Goal: Transaction & Acquisition: Purchase product/service

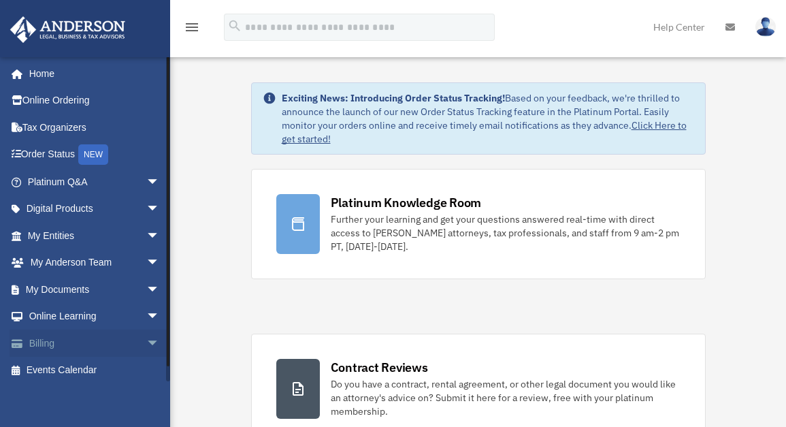
click at [146, 339] on span "arrow_drop_down" at bounding box center [159, 343] width 27 height 28
click at [80, 366] on link "$ Open Invoices" at bounding box center [99, 371] width 161 height 28
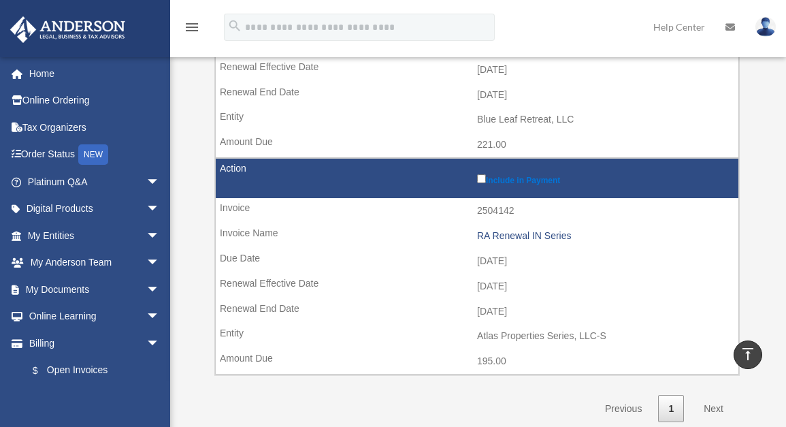
scroll to position [293, 0]
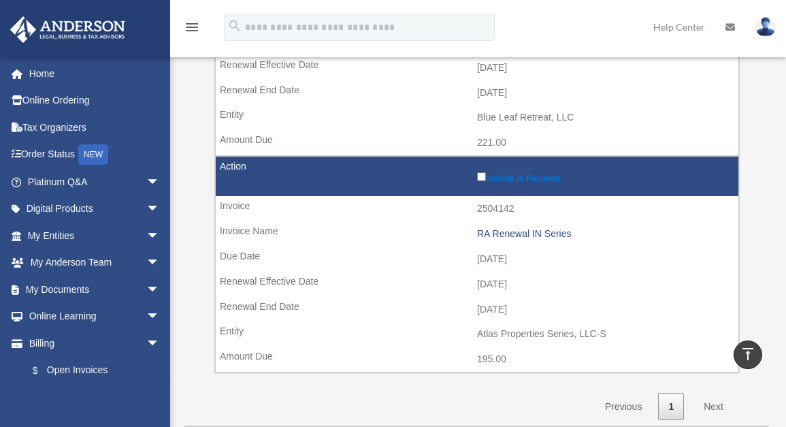
click at [503, 180] on label "Include in Payment" at bounding box center [604, 176] width 255 height 14
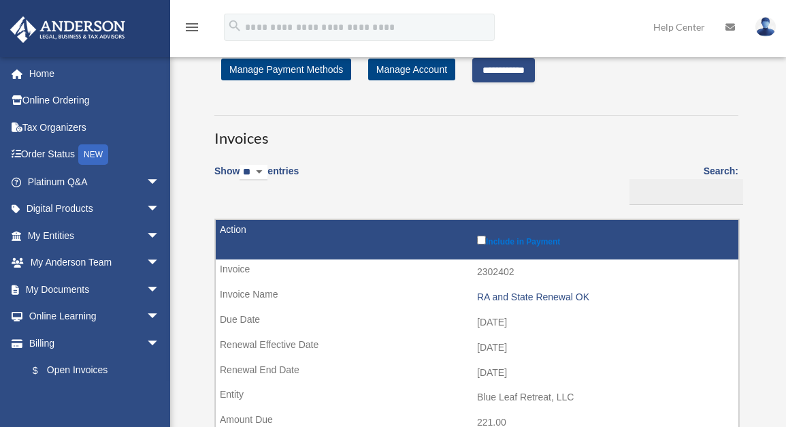
scroll to position [0, 0]
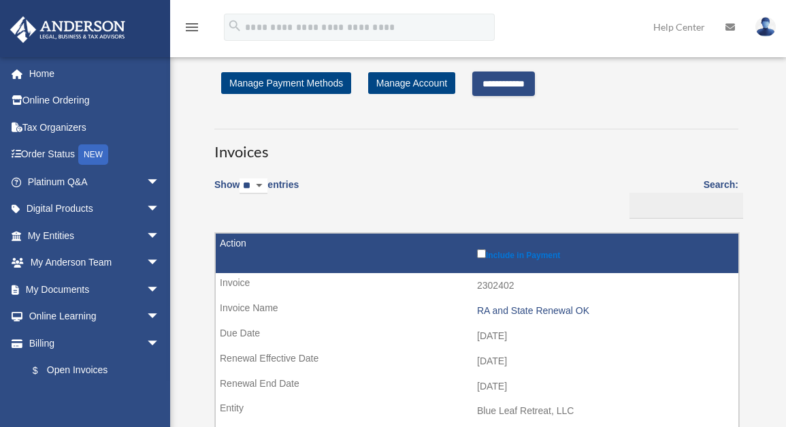
click at [516, 78] on input "**********" at bounding box center [503, 83] width 63 height 25
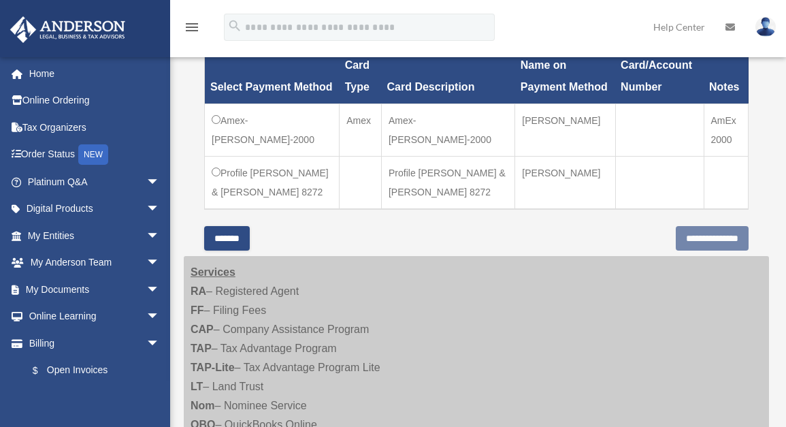
scroll to position [425, 0]
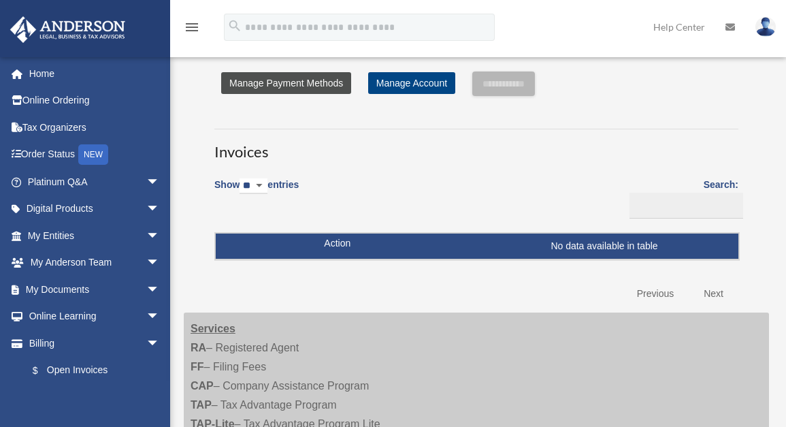
click at [283, 80] on link "Manage Payment Methods" at bounding box center [286, 83] width 130 height 22
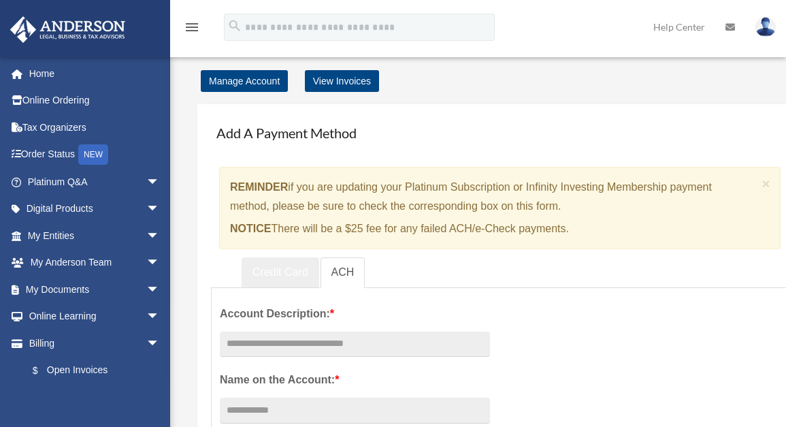
click at [269, 268] on link "Credit Card" at bounding box center [281, 272] width 78 height 31
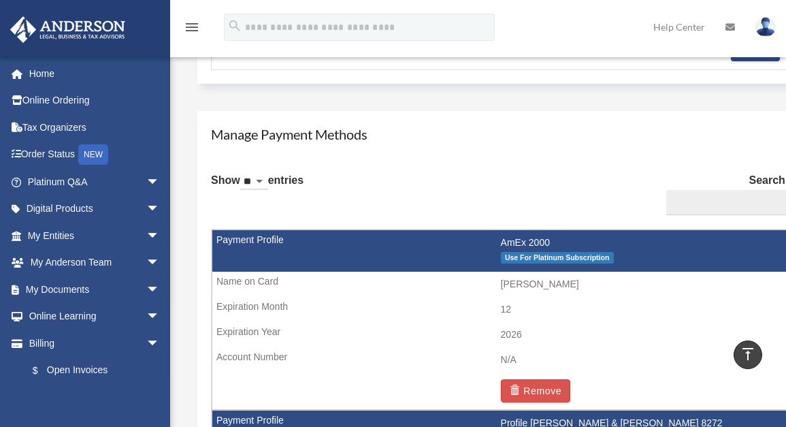
scroll to position [717, 0]
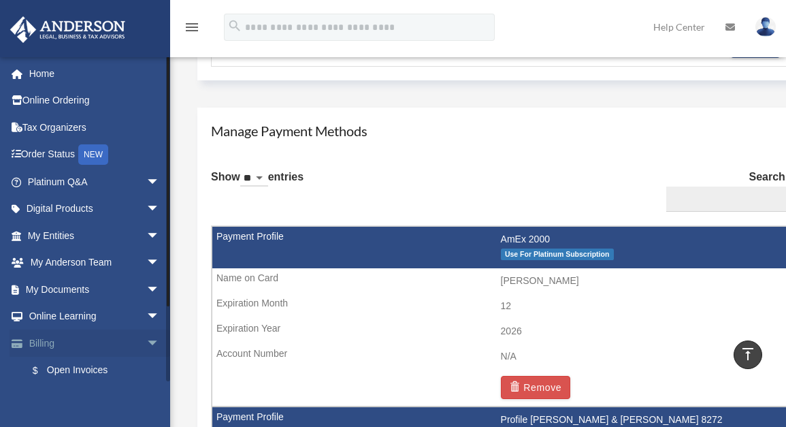
click at [146, 340] on span "arrow_drop_down" at bounding box center [159, 343] width 27 height 28
click at [146, 340] on span "arrow_drop_up" at bounding box center [159, 343] width 27 height 28
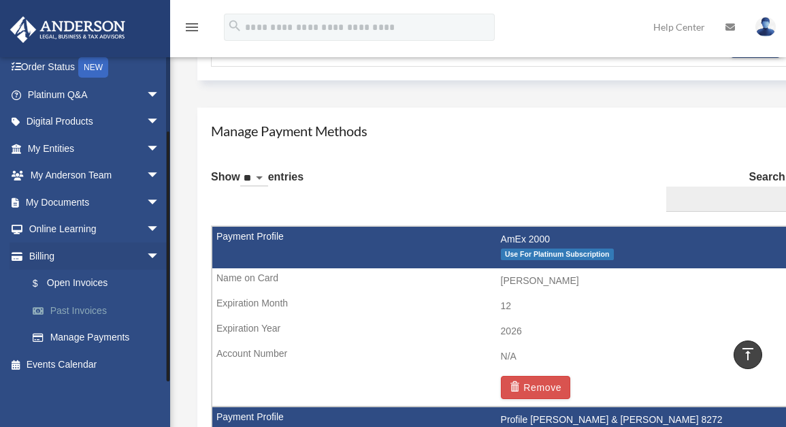
drag, startPoint x: 169, startPoint y: 258, endPoint x: 164, endPoint y: 306, distance: 48.6
click at [164, 306] on div "smhert@gmail.com Sign Out smhert@gmail.com Home Online Ordering Tax Organizers …" at bounding box center [85, 218] width 170 height 325
click at [74, 337] on link "Manage Payments" at bounding box center [99, 337] width 161 height 27
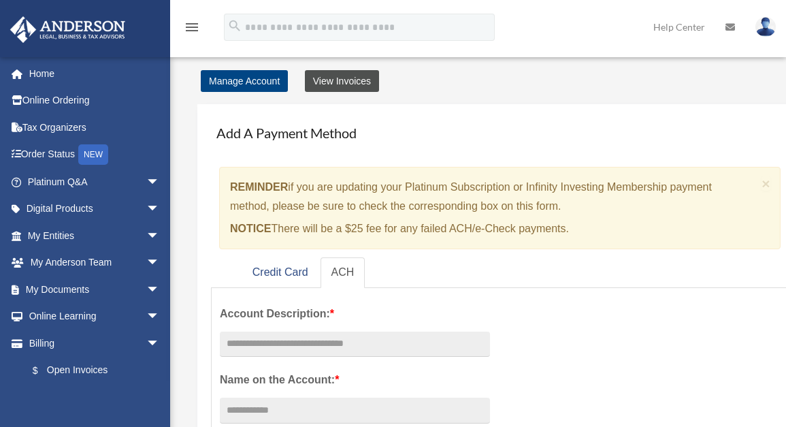
click at [344, 76] on link "View Invoices" at bounding box center [342, 81] width 74 height 22
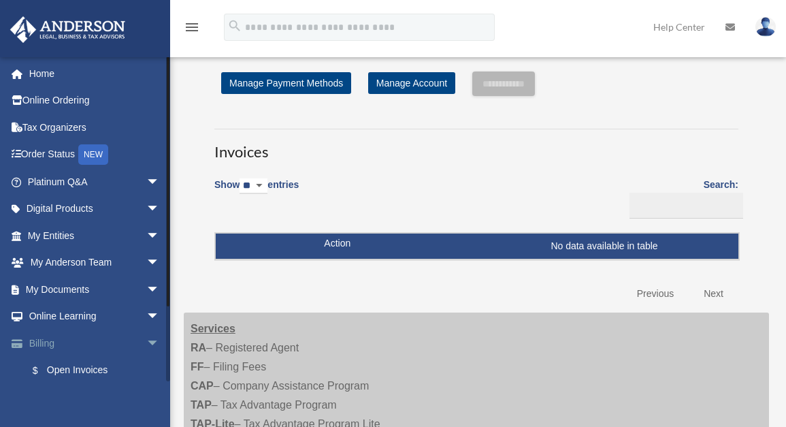
click at [146, 338] on span "arrow_drop_down" at bounding box center [159, 343] width 27 height 28
click at [146, 338] on span "arrow_drop_up" at bounding box center [159, 343] width 27 height 28
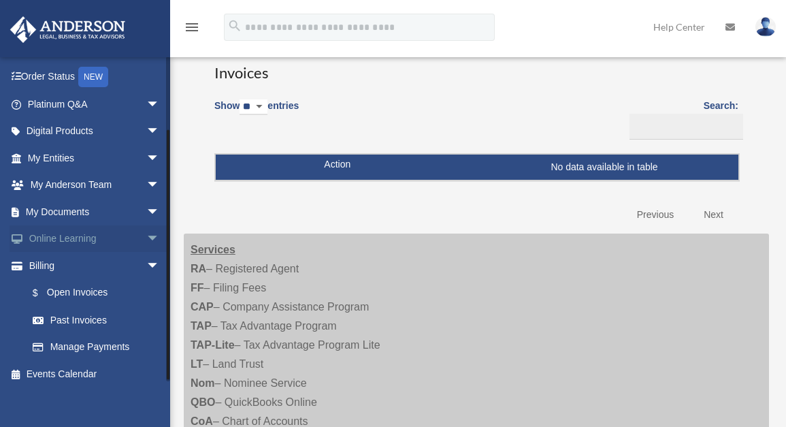
scroll to position [87, 0]
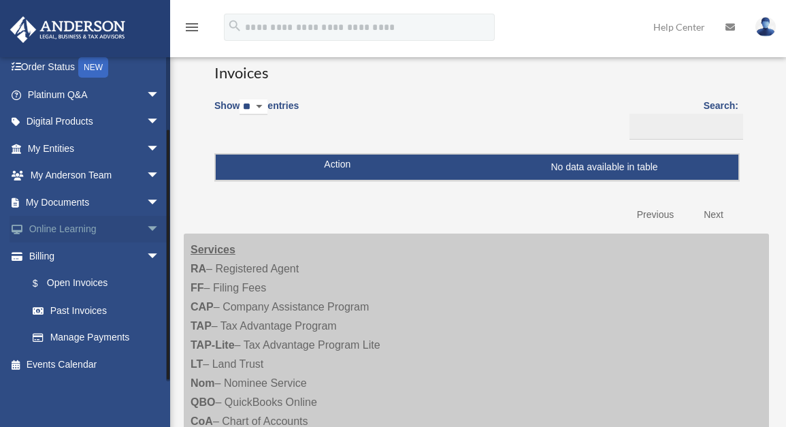
drag, startPoint x: 167, startPoint y: 159, endPoint x: 163, endPoint y: 238, distance: 79.1
click at [163, 238] on div "smhert@gmail.com Sign Out smhert@gmail.com Home Online Ordering Tax Organizers …" at bounding box center [85, 218] width 170 height 325
click at [56, 309] on link "Past Invoices" at bounding box center [99, 310] width 161 height 27
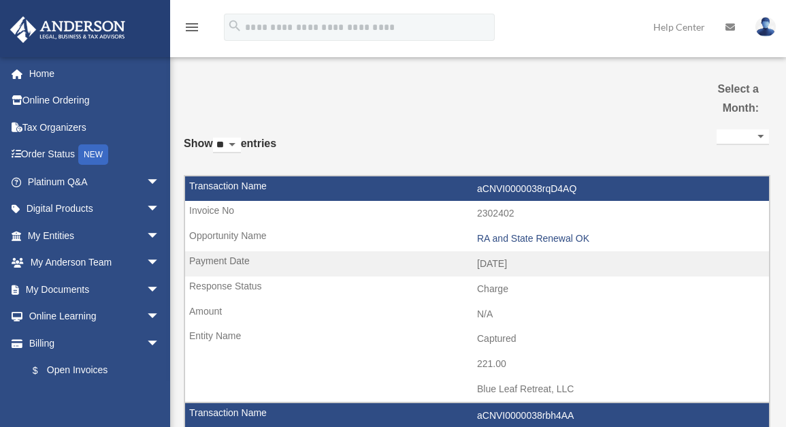
select select
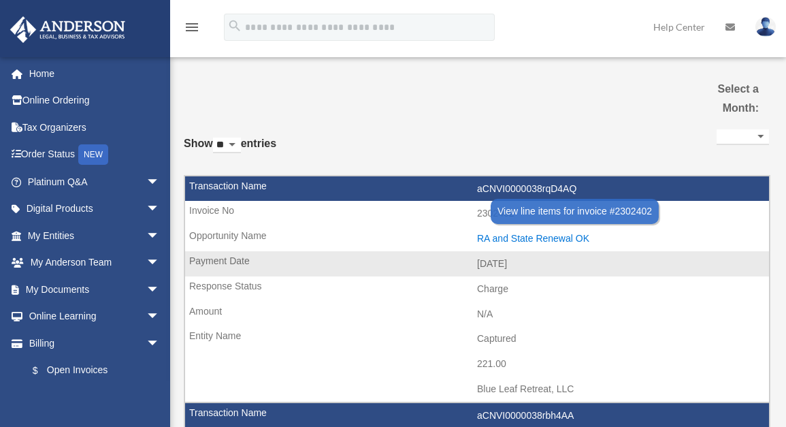
click at [511, 236] on div "RA and State Renewal OK" at bounding box center [619, 239] width 285 height 12
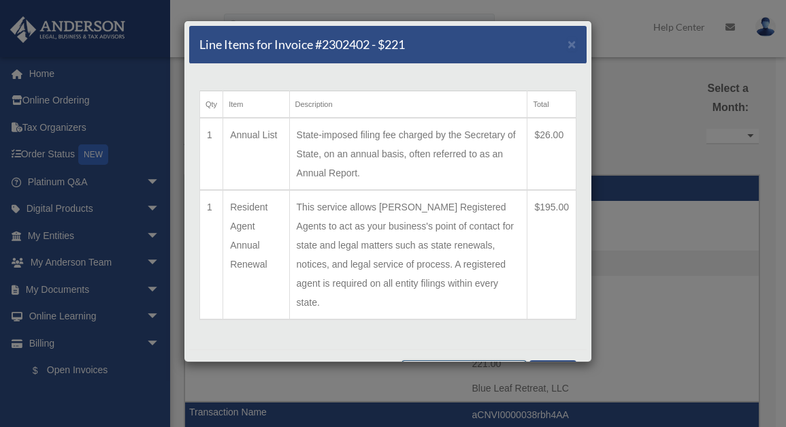
click at [449, 360] on button "Print Detailed Receipts" at bounding box center [464, 371] width 125 height 23
click at [539, 360] on button "Close" at bounding box center [553, 368] width 47 height 16
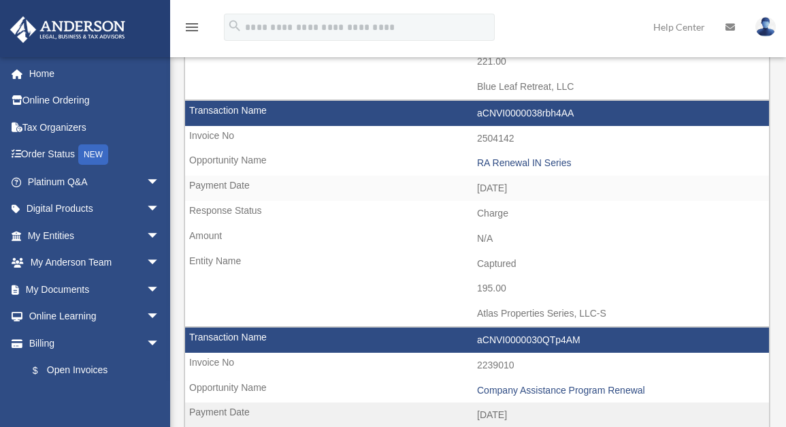
scroll to position [293, 0]
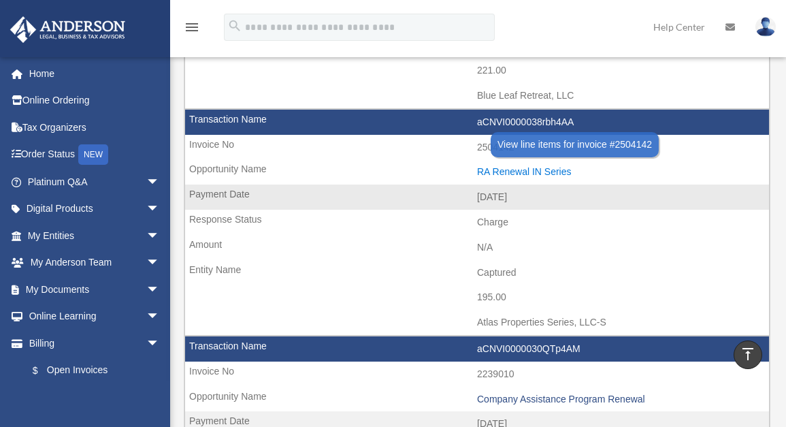
click at [519, 166] on div "RA Renewal IN Series" at bounding box center [619, 172] width 285 height 12
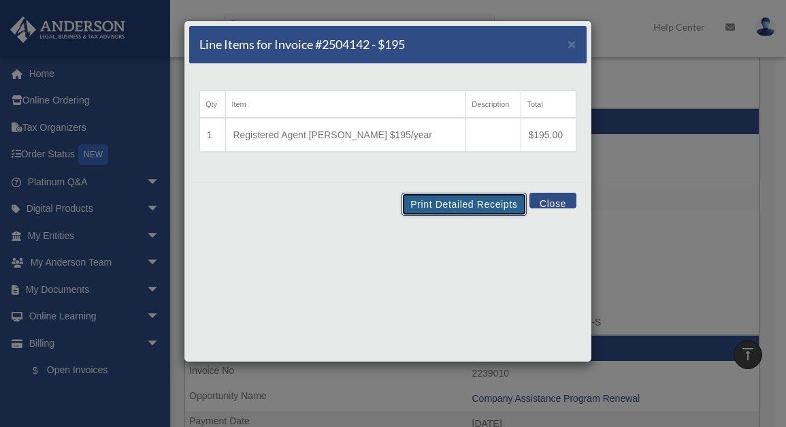
click at [470, 146] on div "Line Items for Invoice #2504142 - $195 × Qty Item Description Total 1 Registere…" at bounding box center [388, 191] width 408 height 342
click at [453, 202] on button "Print Detailed Receipts" at bounding box center [464, 204] width 125 height 23
click at [547, 197] on button "Close" at bounding box center [553, 201] width 47 height 16
